Goal: Task Accomplishment & Management: Manage account settings

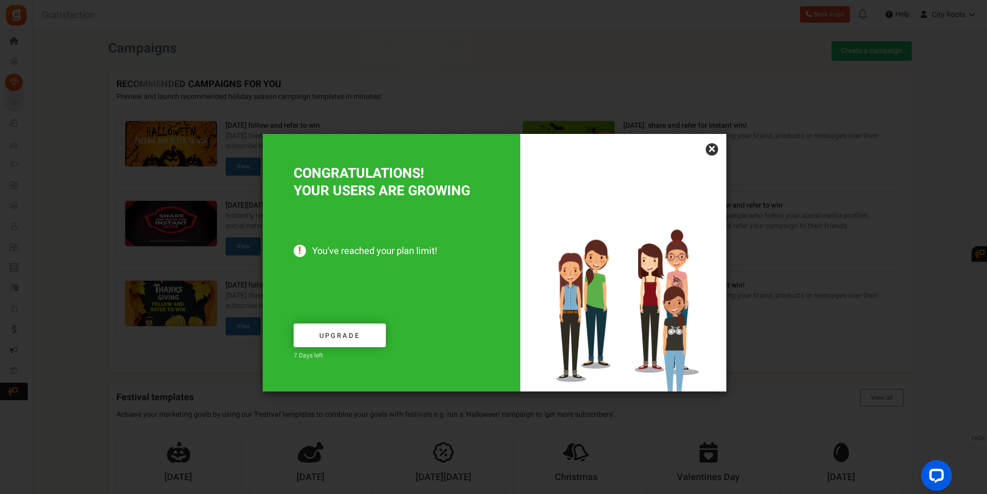
click at [714, 154] on link "×" at bounding box center [712, 149] width 12 height 12
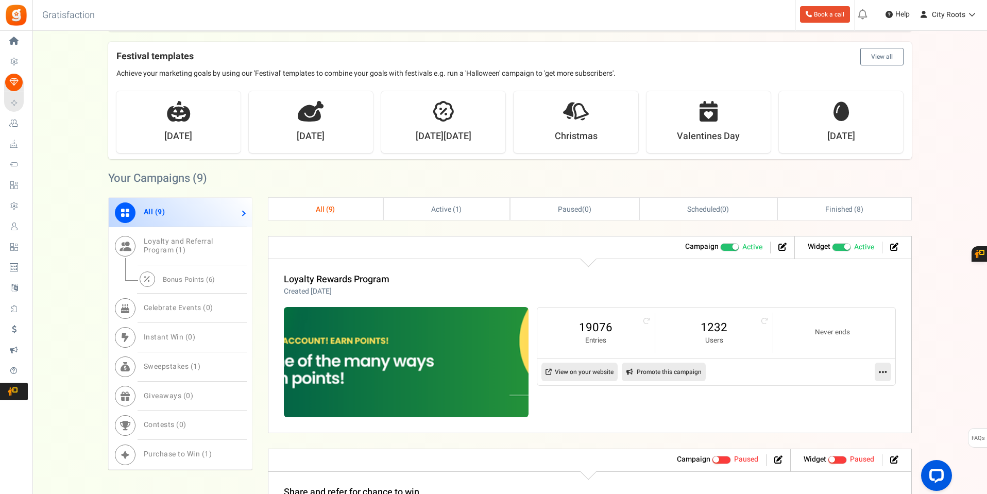
scroll to position [464, 0]
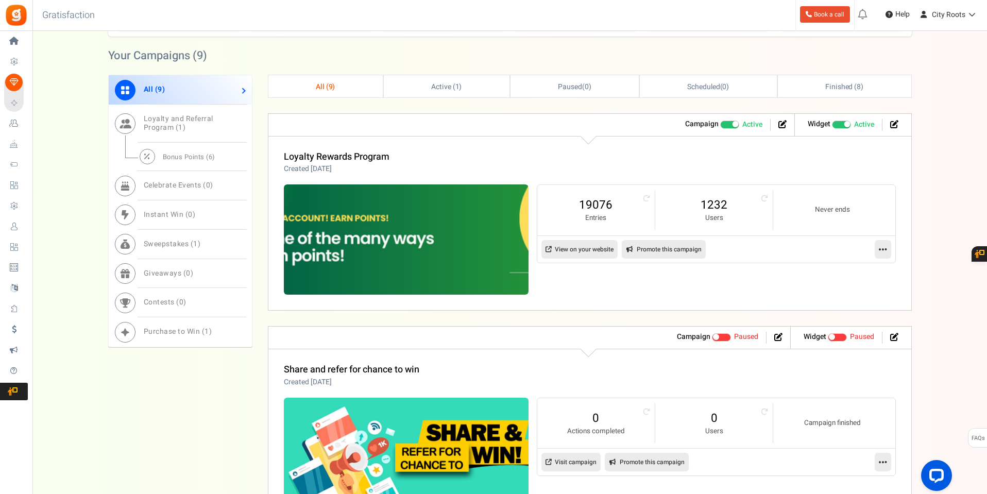
click at [882, 256] on link at bounding box center [883, 249] width 16 height 19
click at [842, 273] on link "Edit" at bounding box center [850, 274] width 76 height 19
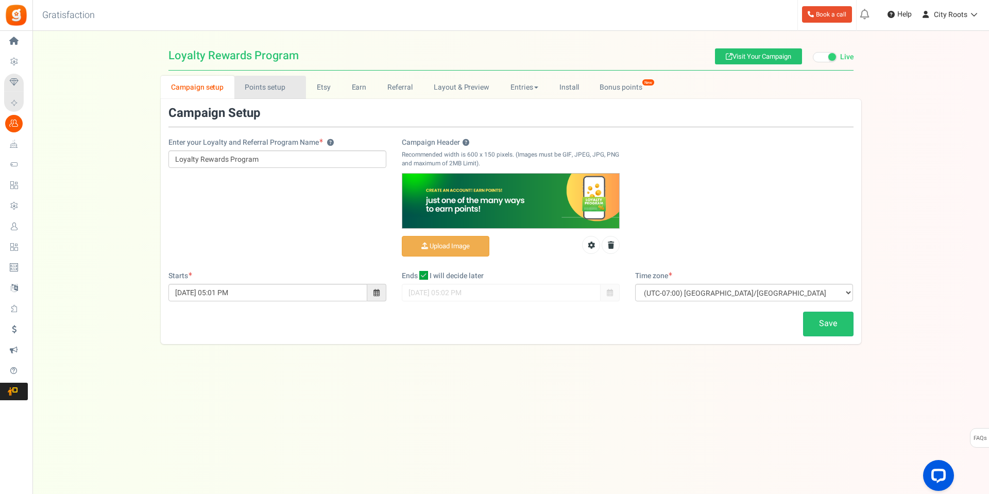
click at [262, 80] on link "Points setup New" at bounding box center [270, 87] width 72 height 23
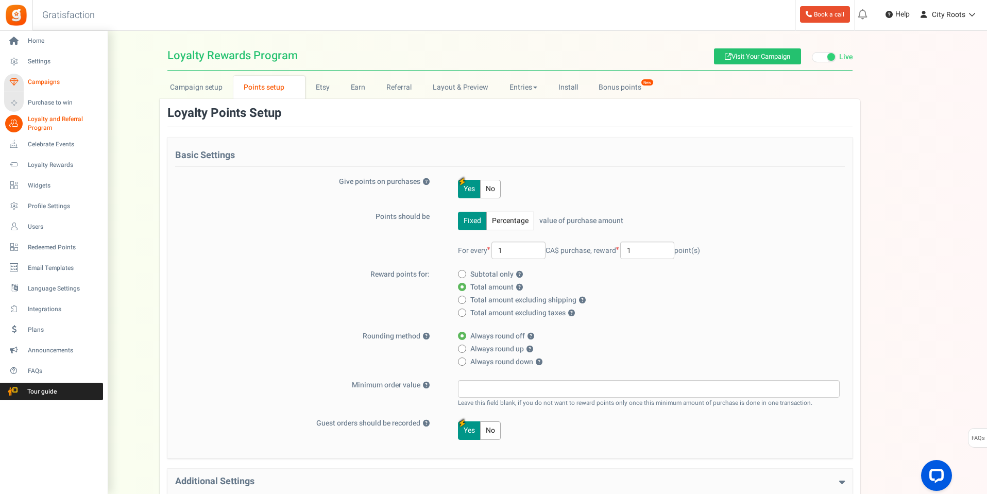
click at [31, 79] on span "Campaigns" at bounding box center [64, 82] width 72 height 9
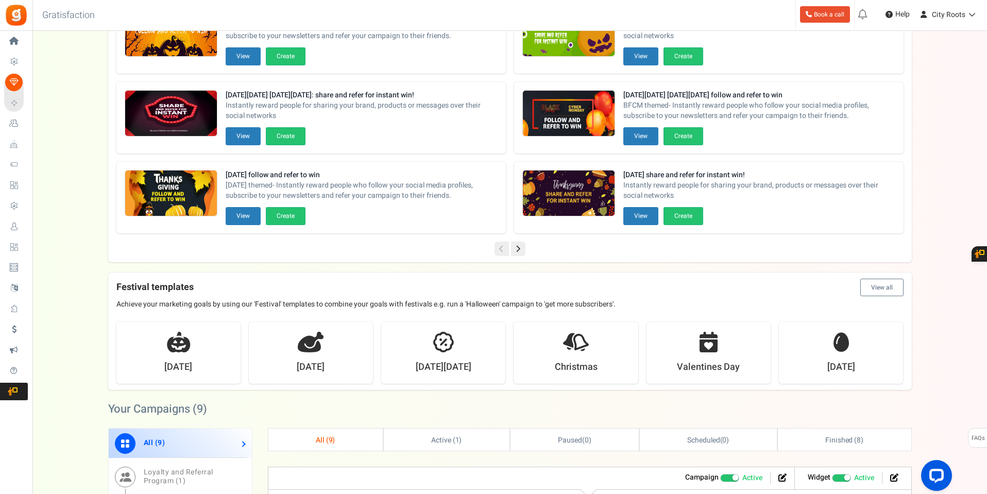
scroll to position [206, 0]
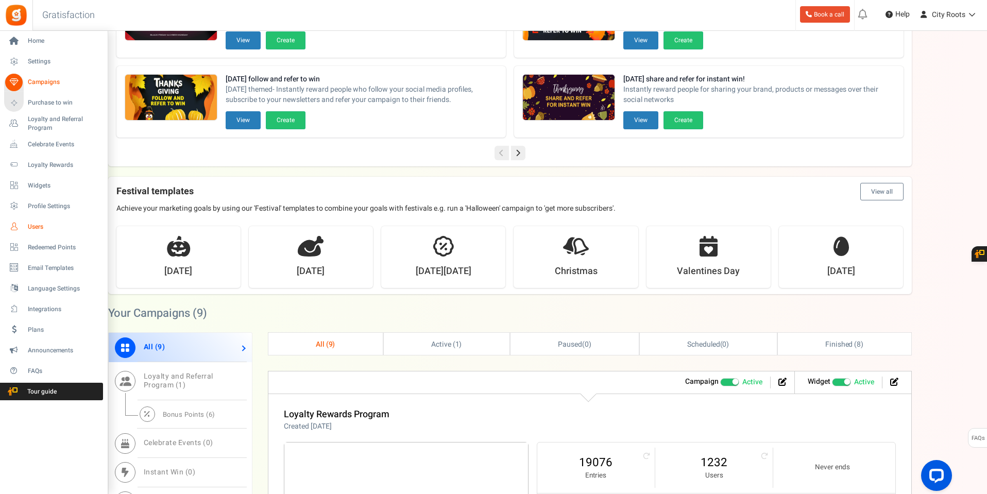
click at [36, 226] on span "Users" at bounding box center [64, 227] width 72 height 9
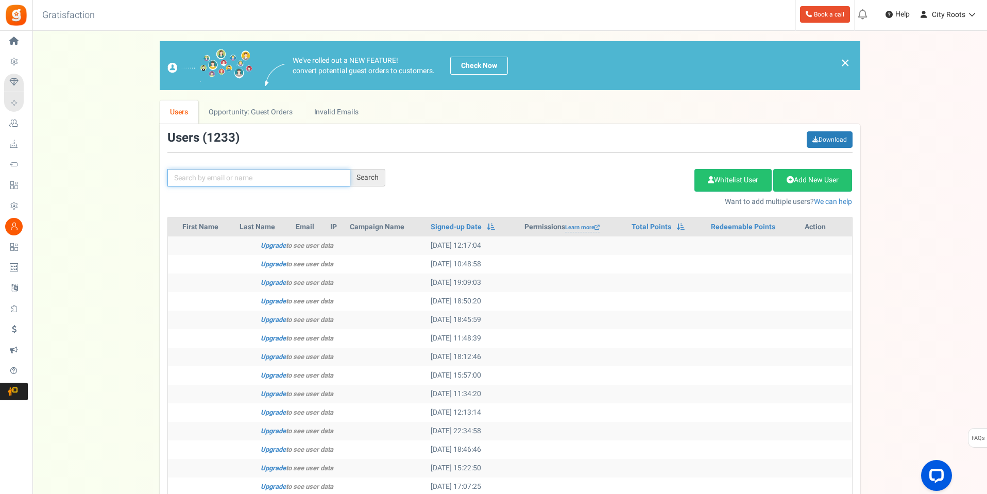
click at [234, 186] on input "text" at bounding box center [258, 178] width 183 height 18
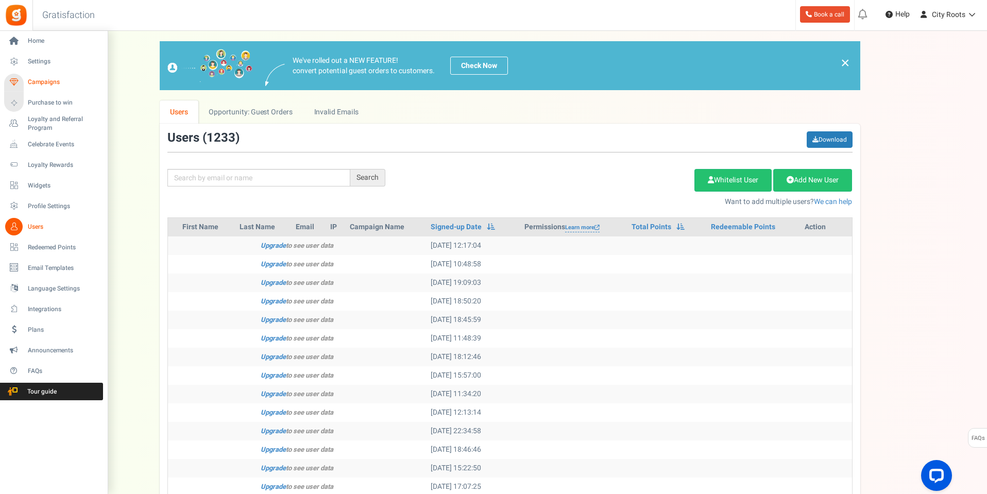
click at [39, 79] on span "Campaigns" at bounding box center [64, 82] width 72 height 9
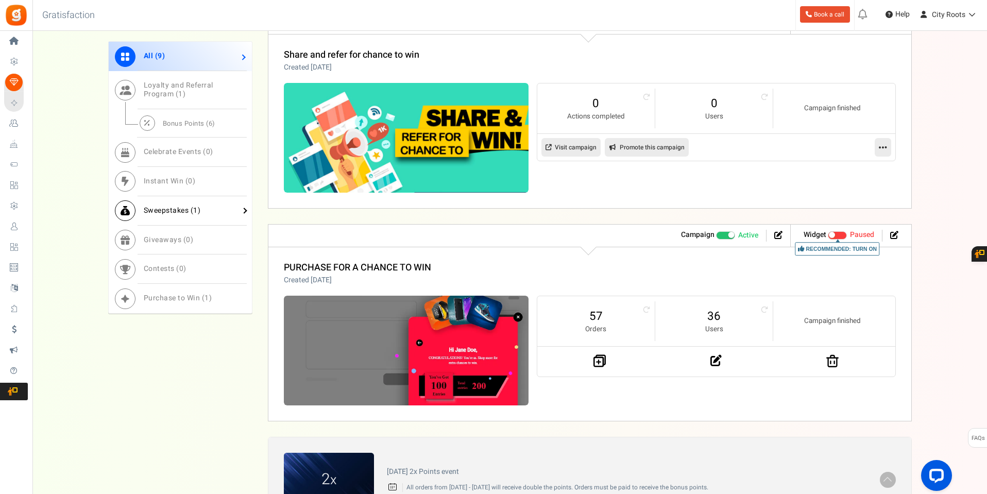
scroll to position [773, 0]
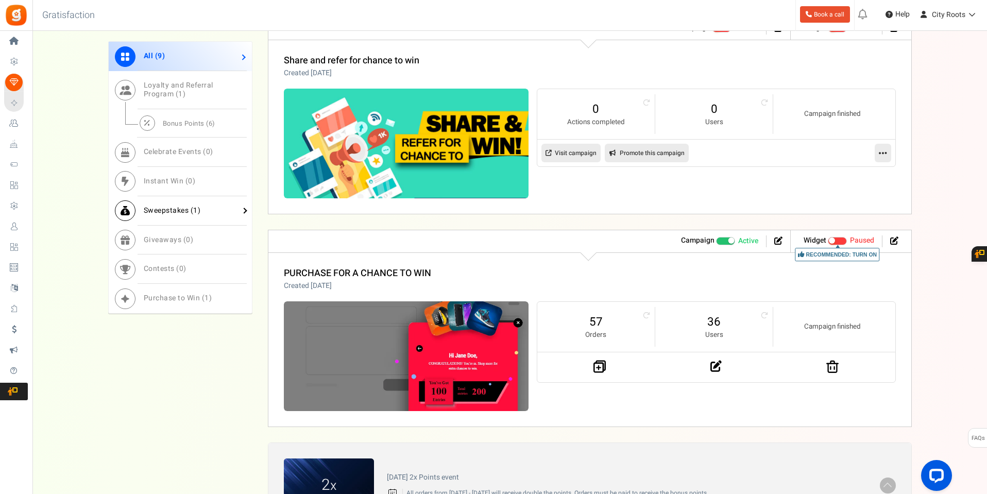
click at [165, 210] on span "Sweepstakes ( 1 )" at bounding box center [172, 210] width 57 height 11
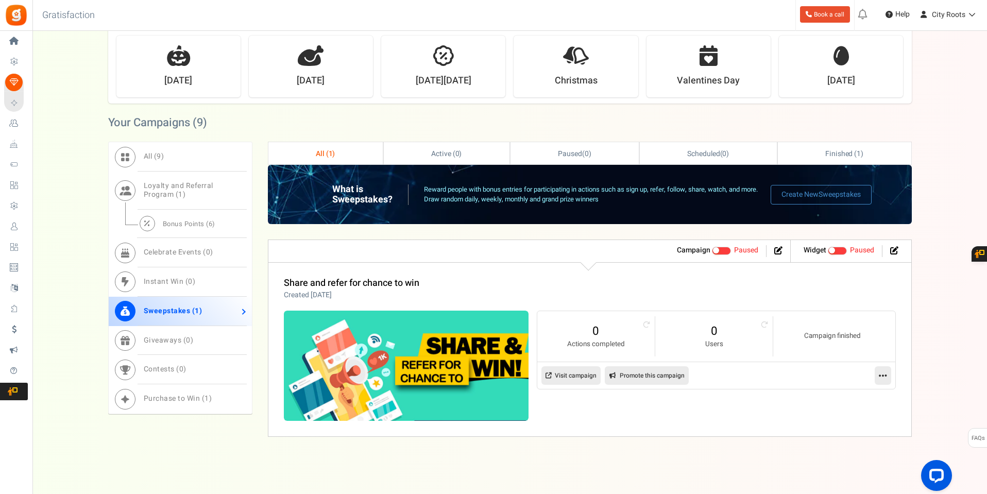
scroll to position [397, 0]
click at [171, 222] on span "Bonus Points ( 6 )" at bounding box center [189, 224] width 53 height 10
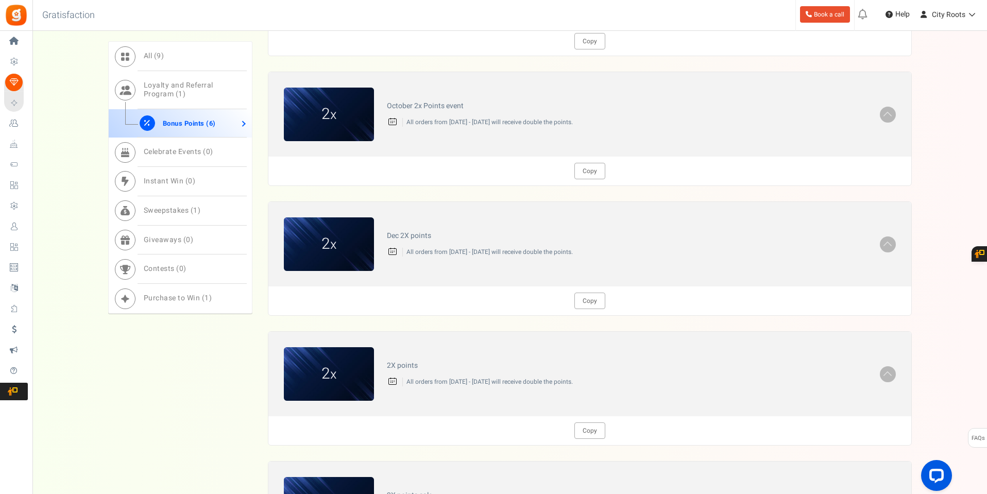
scroll to position [1000, 0]
